Goal: Task Accomplishment & Management: Use online tool/utility

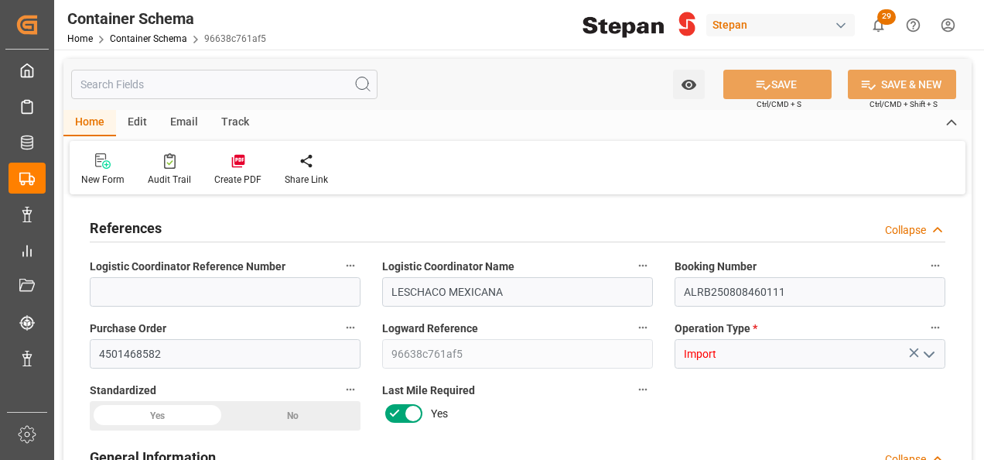
type input "0"
type input "1"
type input "20"
type input "20000"
type input "20460"
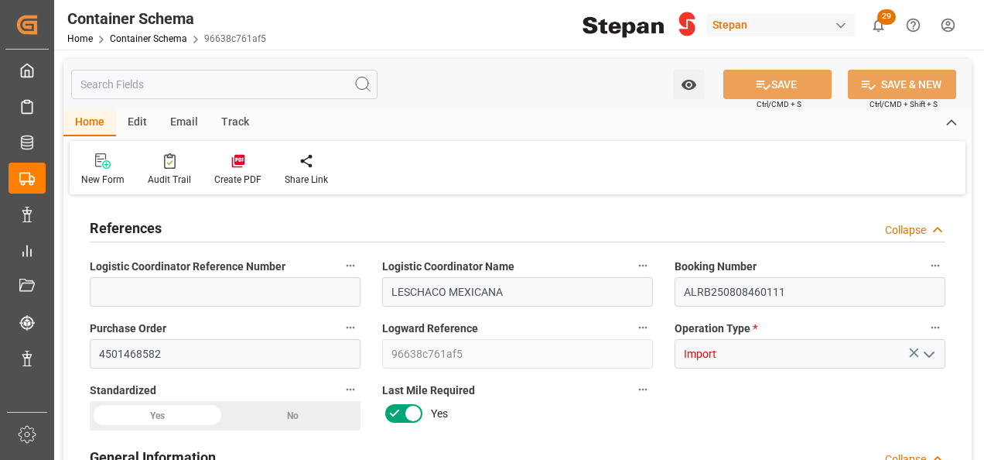
type input "12"
type input "0"
type input "Maersk"
type input "Maersk Line AS"
type input "NLRTM"
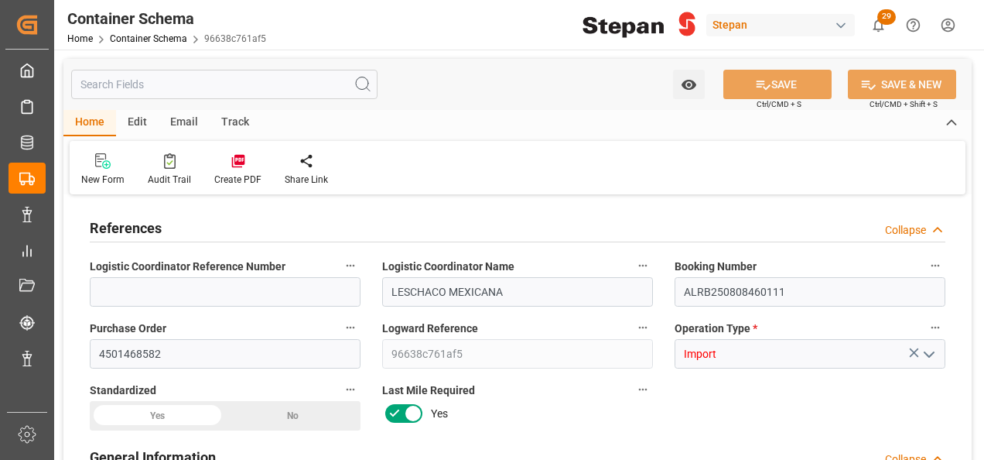
type input "MXVER"
type input "9211482"
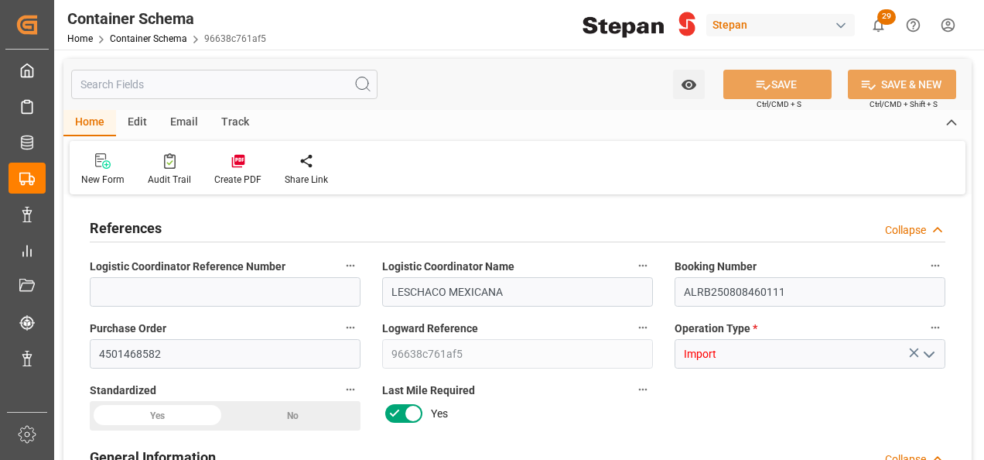
type input "9211482"
type input "0"
type input "[DATE] 00:00"
type input "[DATE]"
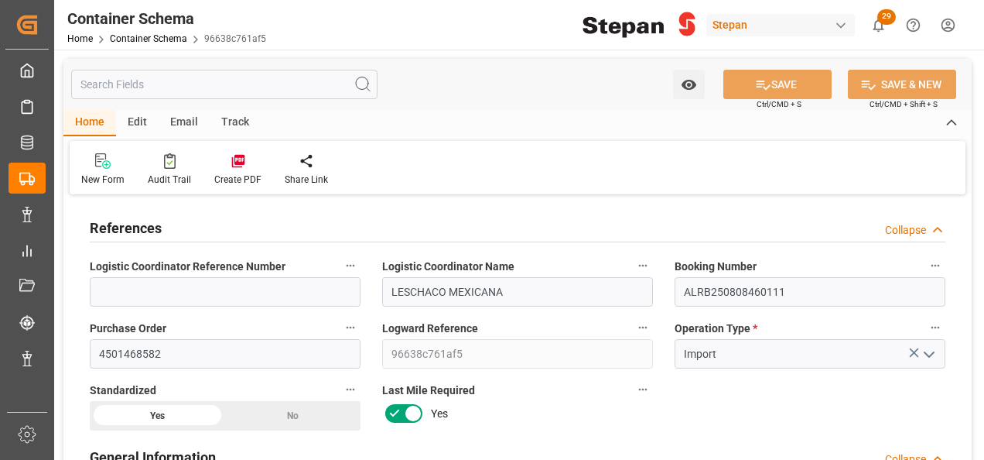
type input "[DATE] 00:00"
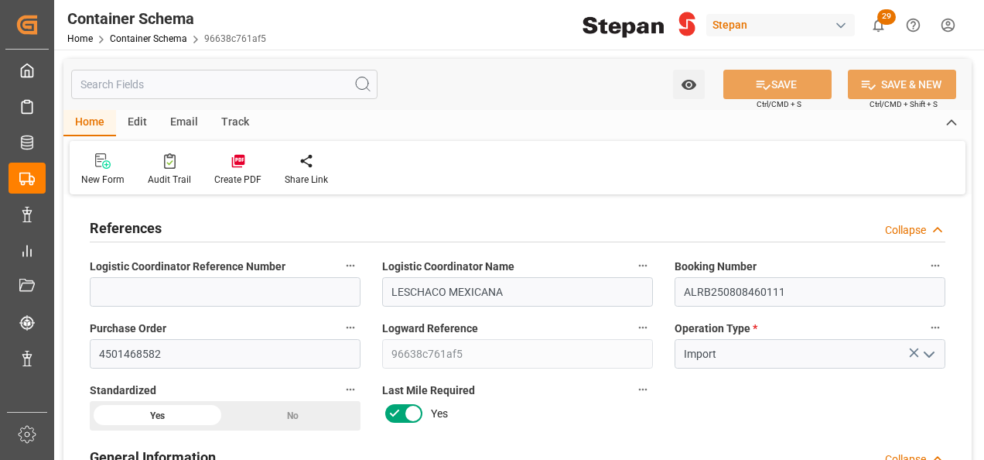
type input "[DATE] 00:00"
type input "[DATE]"
type input "[DATE] 16:06"
type input "[DATE] 15:53"
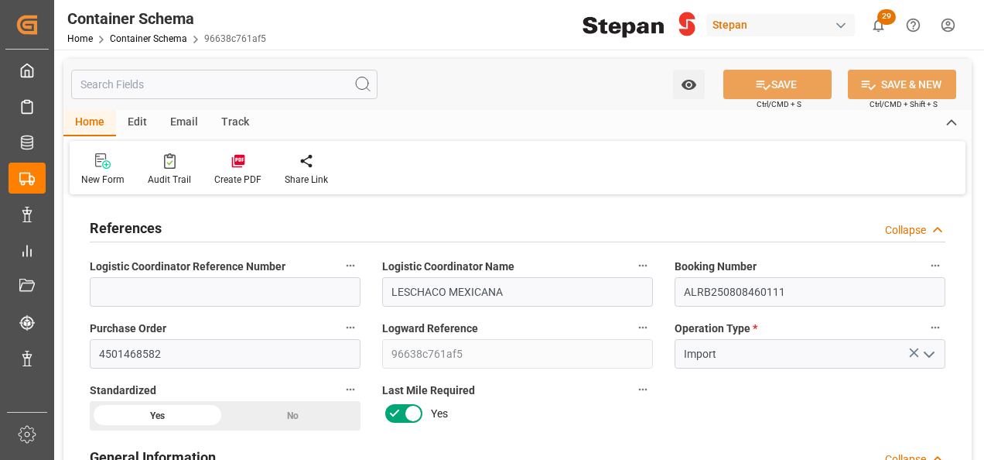
type input "[DATE]"
